Goal: Transaction & Acquisition: Purchase product/service

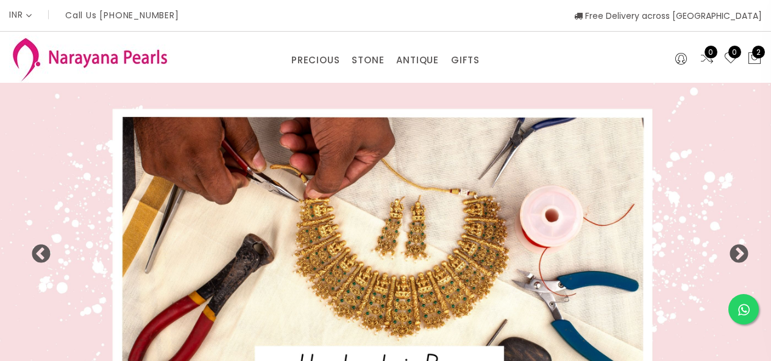
select select "INR"
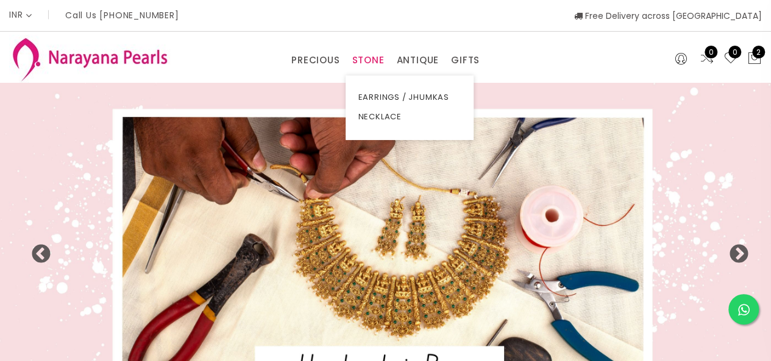
click at [358, 55] on link "STONE" at bounding box center [368, 60] width 32 height 18
click at [372, 119] on link "NECKLACE" at bounding box center [410, 116] width 104 height 19
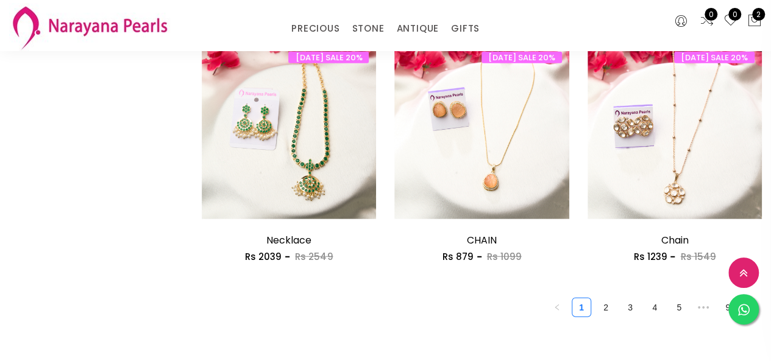
scroll to position [1550, 0]
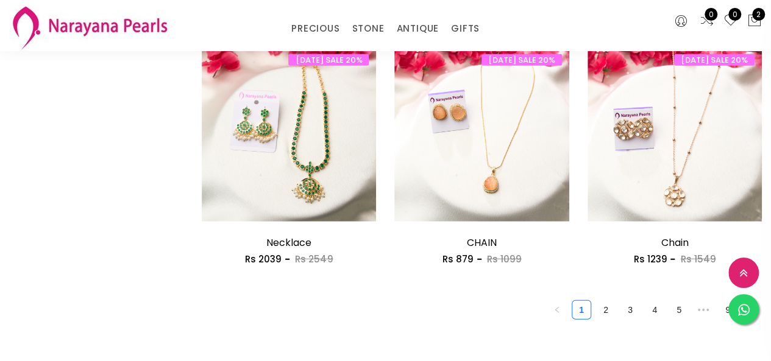
click at [434, 14] on div "PRECIOUS CUSTOM MADE-GEMS PRECIOUS [PERSON_NAME] EARRINGS / JHUMKAS NECKLACE AN…" at bounding box center [385, 25] width 200 height 24
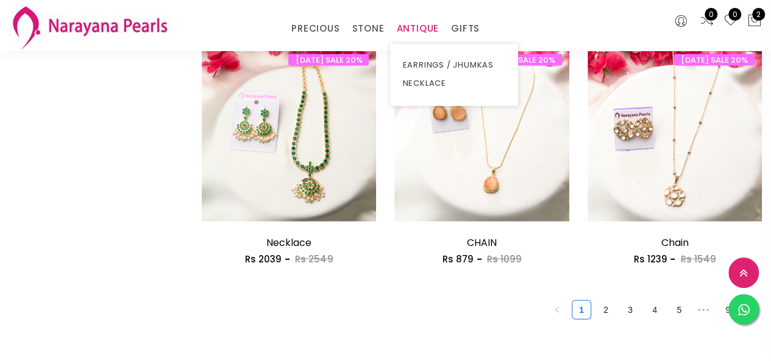
click at [407, 37] on link "ANTIQUE" at bounding box center [417, 28] width 43 height 18
click at [413, 87] on link "NECKLACE" at bounding box center [454, 83] width 104 height 18
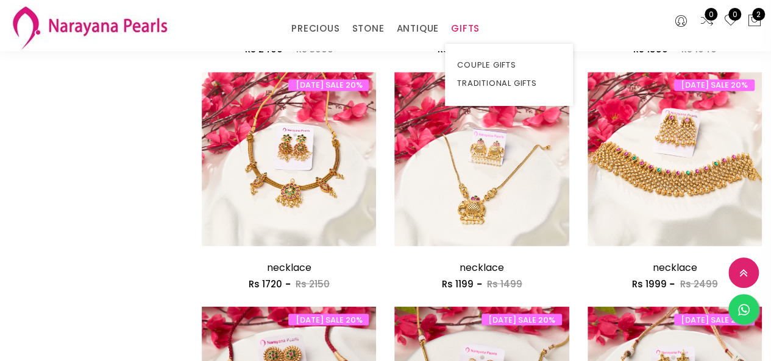
click at [469, 28] on link "GIFTS" at bounding box center [465, 28] width 29 height 18
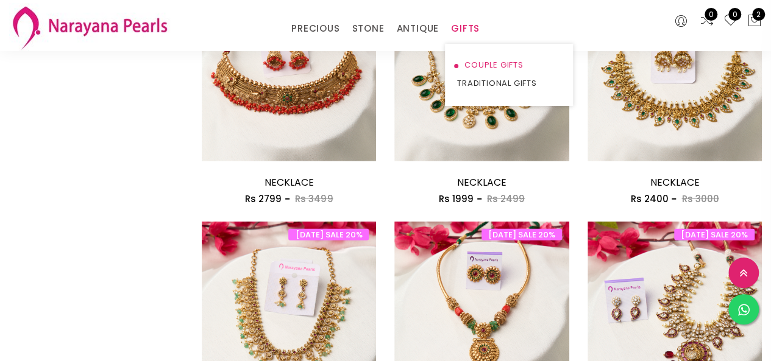
click at [476, 57] on link "COUPLE GIFTS" at bounding box center [509, 65] width 104 height 18
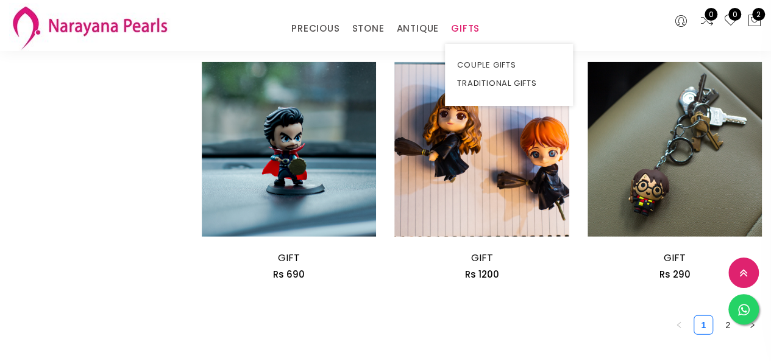
scroll to position [1550, 0]
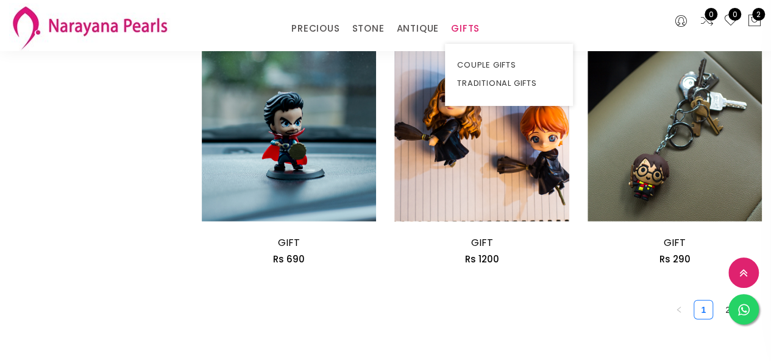
click at [469, 30] on link "GIFTS" at bounding box center [465, 28] width 29 height 18
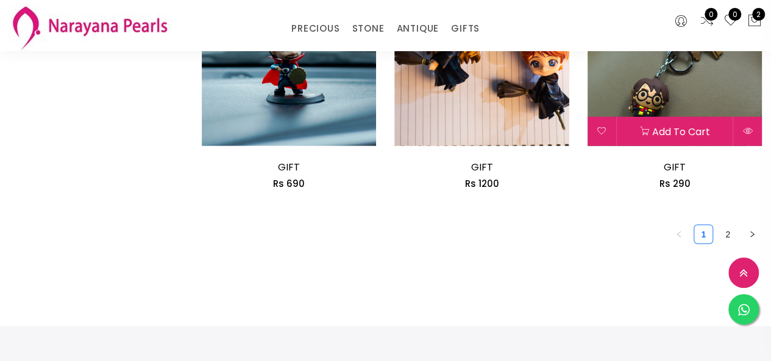
scroll to position [1645, 0]
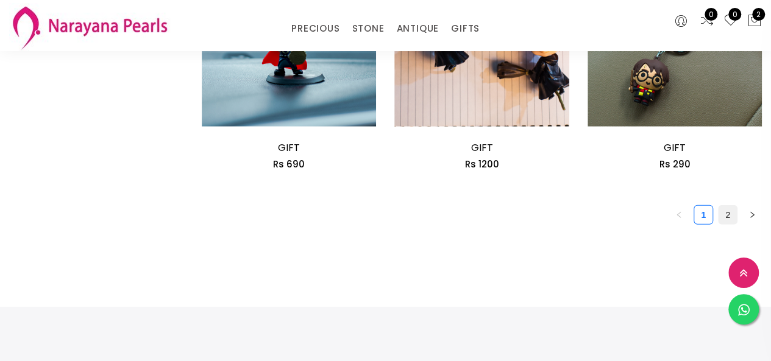
click at [728, 216] on link "2" at bounding box center [727, 215] width 18 height 18
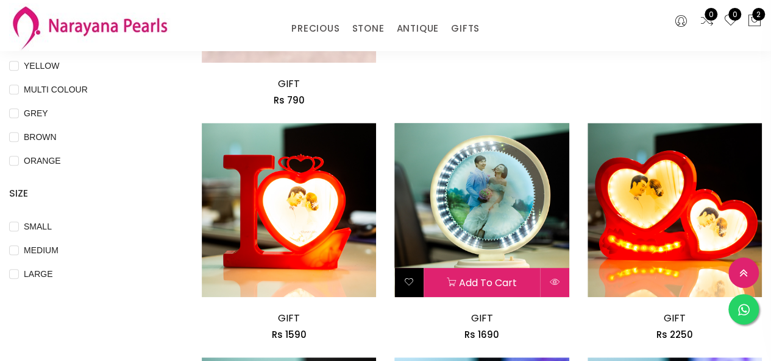
scroll to position [305, 0]
